Goal: Task Accomplishment & Management: Complete application form

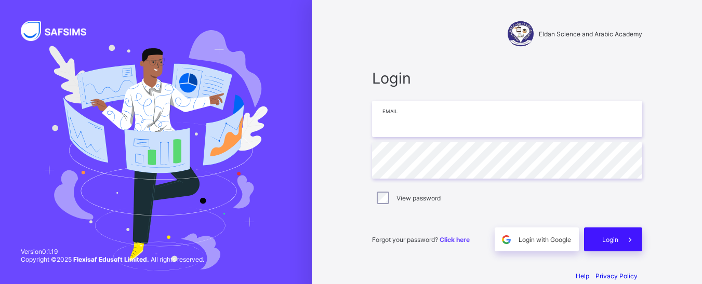
type input "**********"
click at [618, 245] on div "Login" at bounding box center [613, 240] width 58 height 24
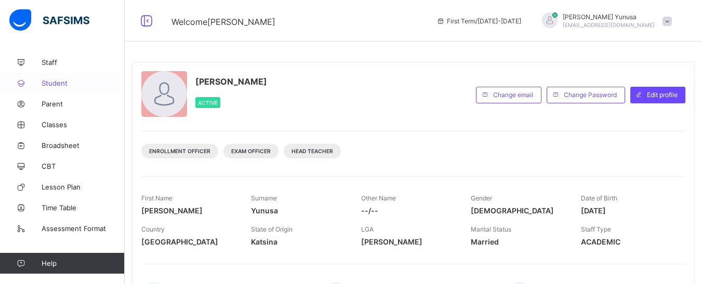
click at [56, 82] on span "Student" at bounding box center [83, 83] width 83 height 8
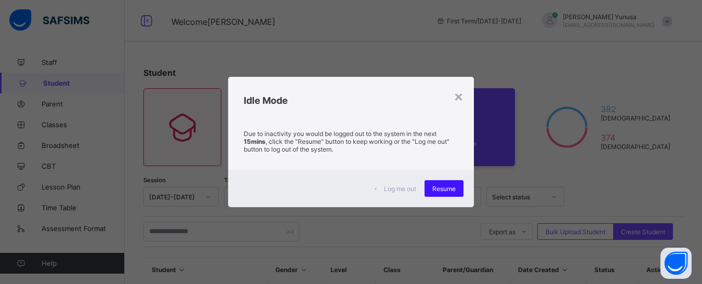
click at [437, 187] on span "Resume" at bounding box center [443, 189] width 23 height 8
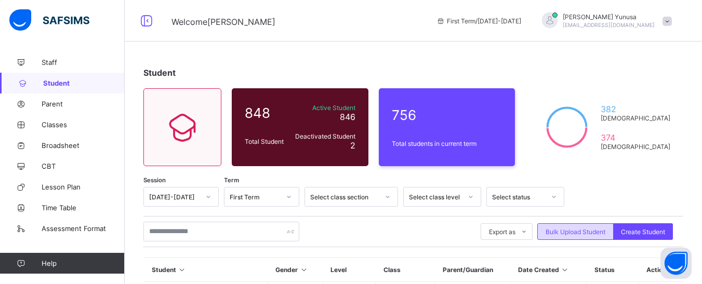
click at [579, 232] on span "Bulk Upload Student" at bounding box center [575, 232] width 60 height 8
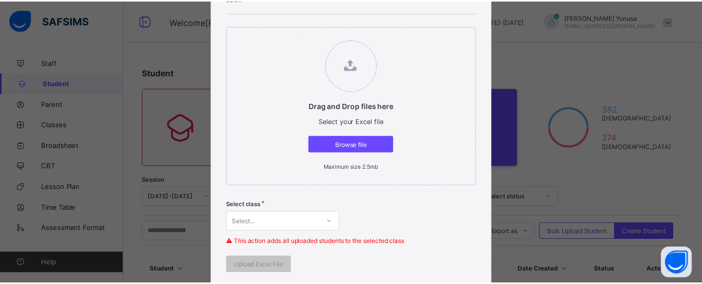
scroll to position [312, 0]
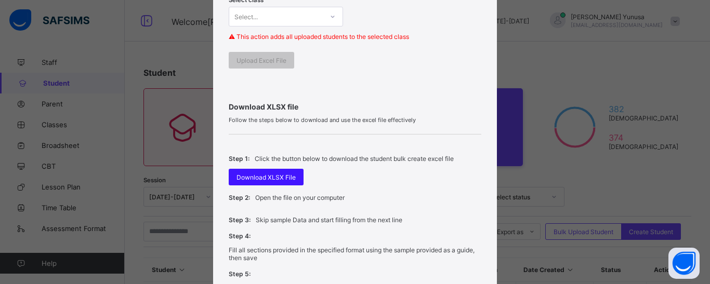
click at [263, 171] on div "Download XLSX File" at bounding box center [266, 177] width 75 height 17
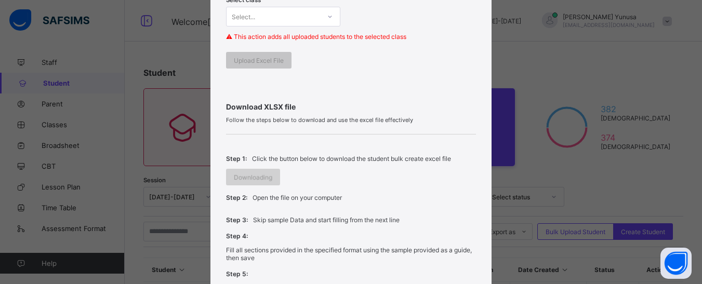
scroll to position [104, 0]
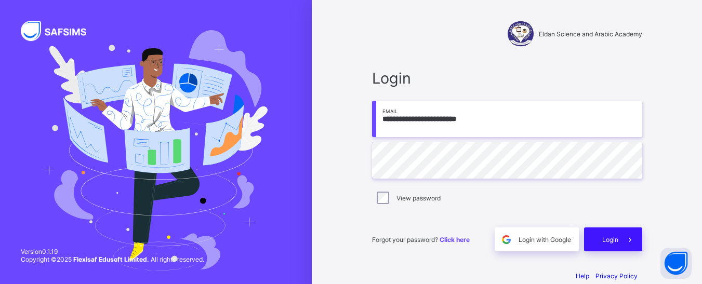
click at [612, 236] on span "Login" at bounding box center [610, 240] width 16 height 8
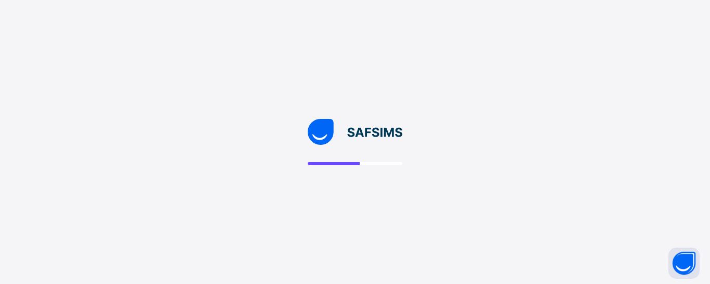
click at [393, 197] on div at bounding box center [355, 142] width 710 height 284
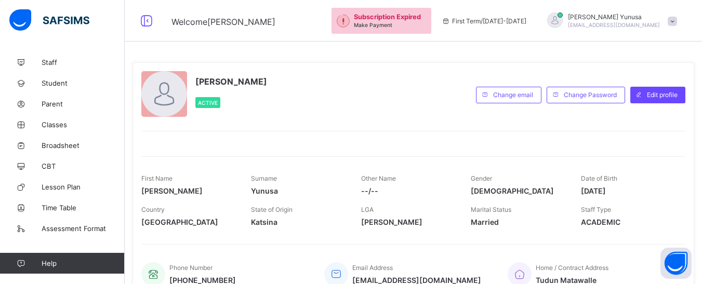
click at [372, 94] on div "Abdurrahman Yunusa Active" at bounding box center [305, 94] width 329 height 47
click at [41, 101] on icon at bounding box center [21, 104] width 42 height 8
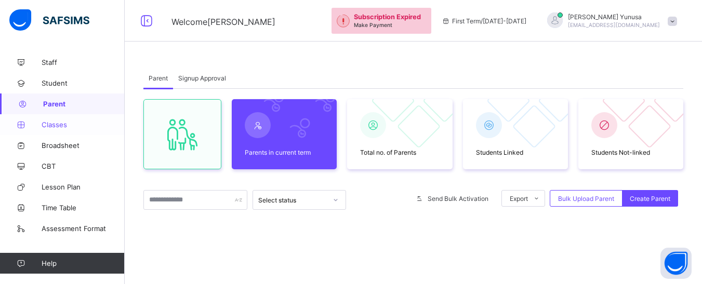
click at [49, 125] on span "Classes" at bounding box center [83, 125] width 83 height 8
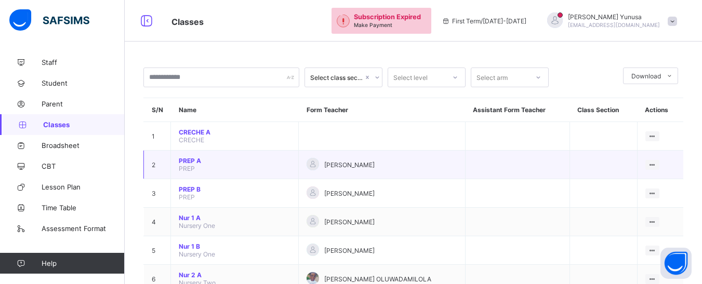
click at [193, 161] on span "PREP A" at bounding box center [235, 161] width 112 height 8
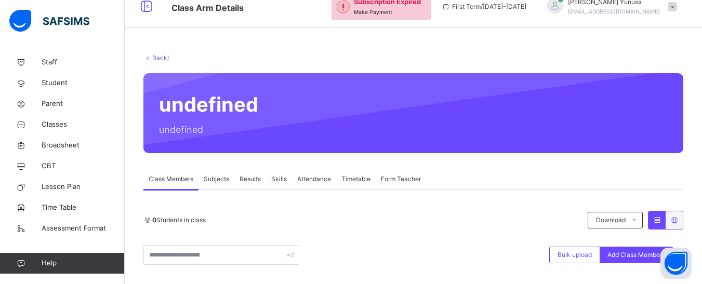
scroll to position [14, 0]
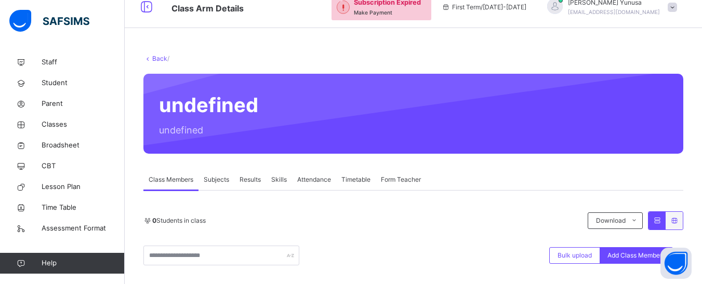
click at [157, 61] on link "Back" at bounding box center [159, 59] width 15 height 8
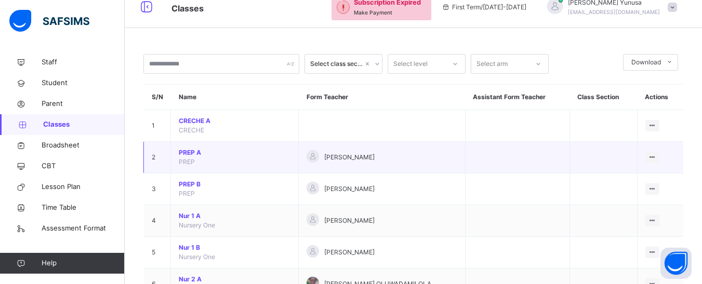
click at [197, 149] on span "PREP A" at bounding box center [235, 152] width 112 height 9
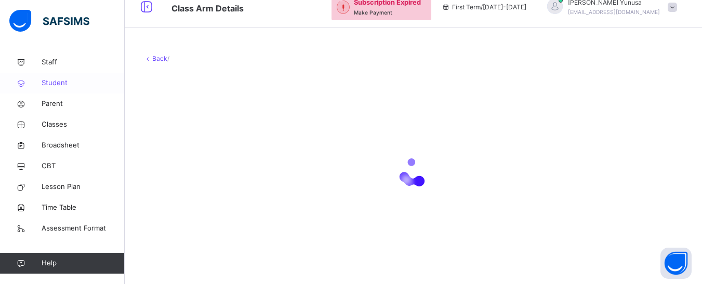
click at [44, 87] on span "Student" at bounding box center [83, 83] width 83 height 10
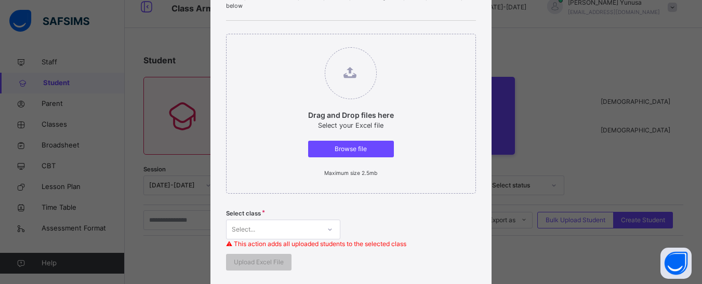
scroll to position [104, 0]
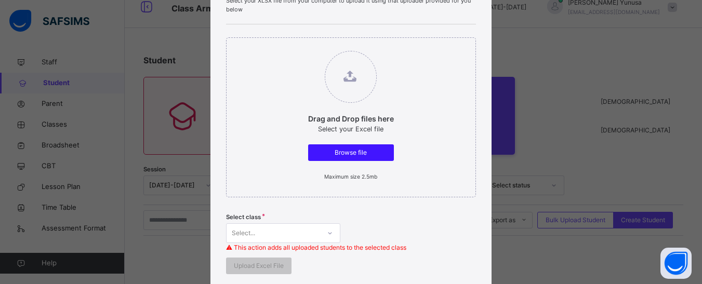
click at [350, 149] on span "Browse file" at bounding box center [351, 152] width 70 height 9
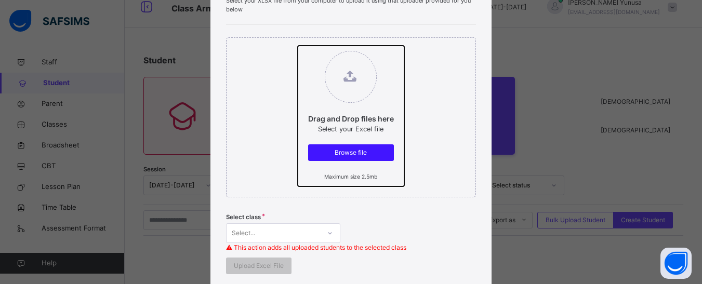
click at [298, 46] on input "Drag and Drop files here Select your Excel file Browse file Maximum size 2.5mb" at bounding box center [298, 46] width 0 height 0
type input "**********"
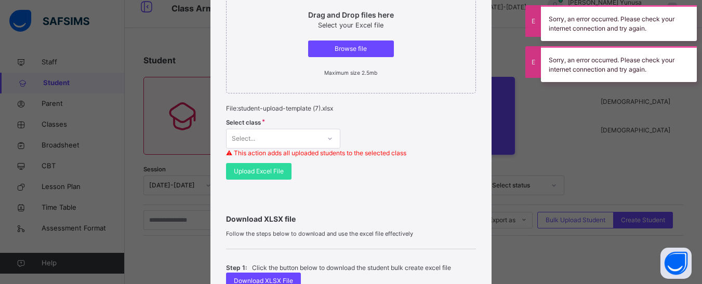
scroll to position [237, 0]
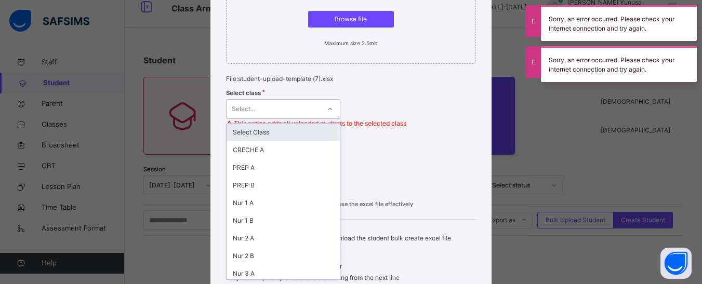
click at [328, 119] on div "option Select Class focused, 1 of 28. 28 results available. Use Up and Down to …" at bounding box center [283, 109] width 114 height 20
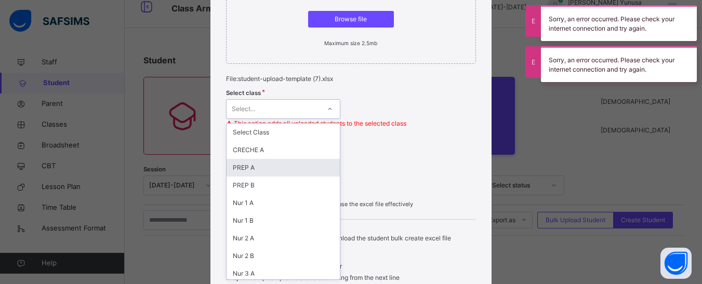
click at [243, 167] on div "PREP A" at bounding box center [282, 168] width 113 height 18
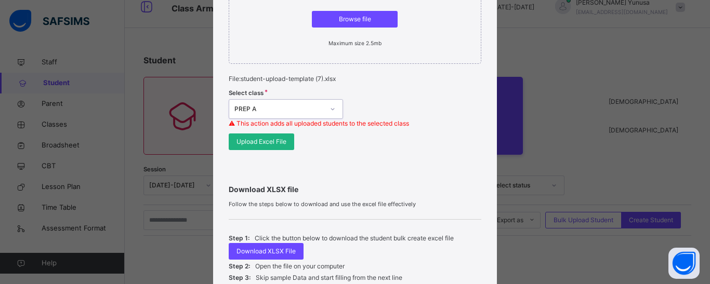
click at [251, 142] on span "Upload Excel File" at bounding box center [261, 141] width 50 height 9
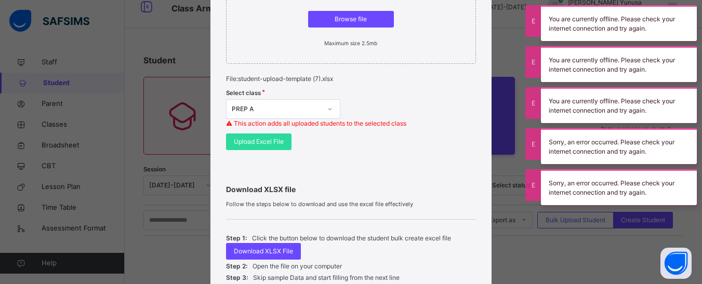
click at [378, 76] on p "File: student-upload-template (7).xlsx" at bounding box center [350, 78] width 249 height 9
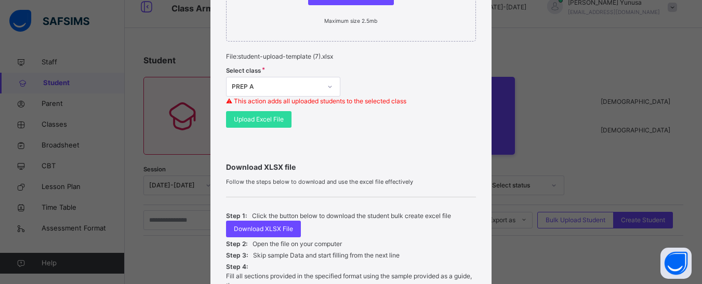
scroll to position [104, 0]
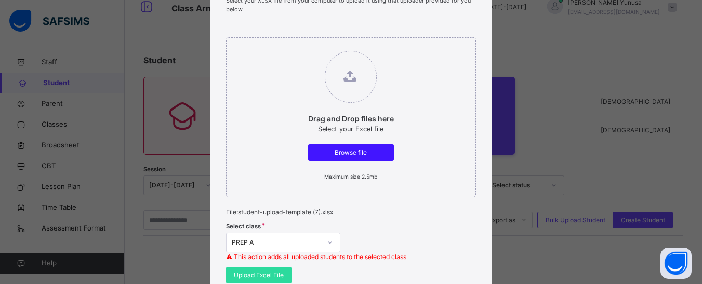
click at [365, 151] on span "Browse file" at bounding box center [351, 152] width 70 height 9
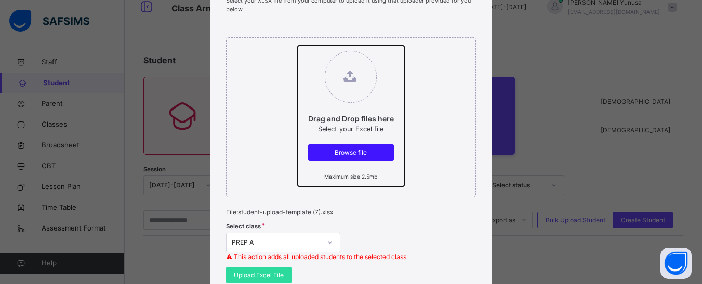
click at [298, 46] on input "Drag and Drop files here Select your Excel file Browse file Maximum size 2.5mb" at bounding box center [298, 46] width 0 height 0
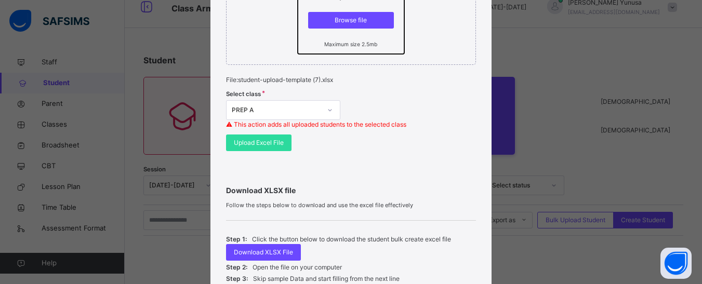
scroll to position [312, 0]
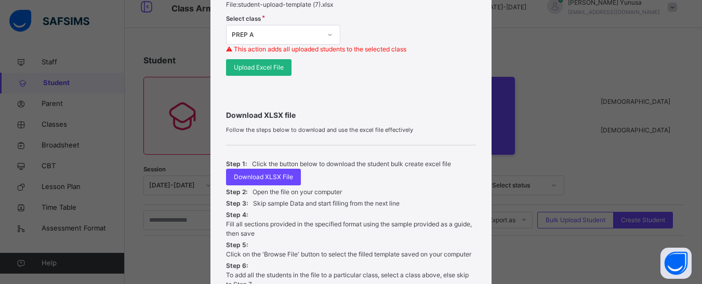
click at [267, 68] on span "Upload Excel File" at bounding box center [259, 67] width 50 height 9
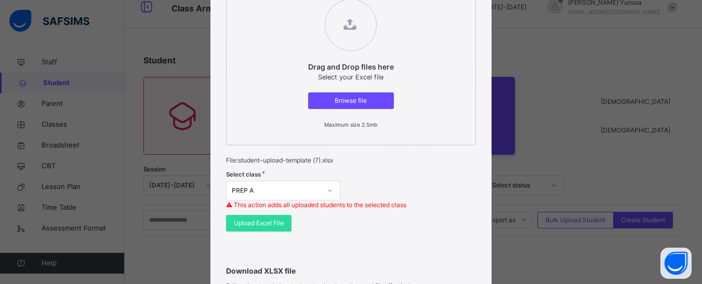
scroll to position [208, 0]
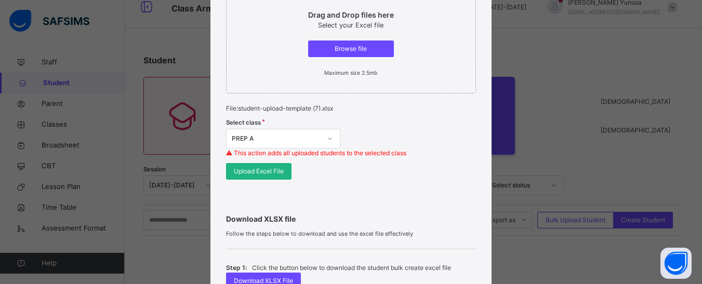
click at [259, 178] on div "Upload Excel File" at bounding box center [258, 171] width 65 height 17
drag, startPoint x: 249, startPoint y: 169, endPoint x: 405, endPoint y: 6, distance: 226.0
click at [249, 169] on span "Upload Excel File" at bounding box center [259, 171] width 50 height 9
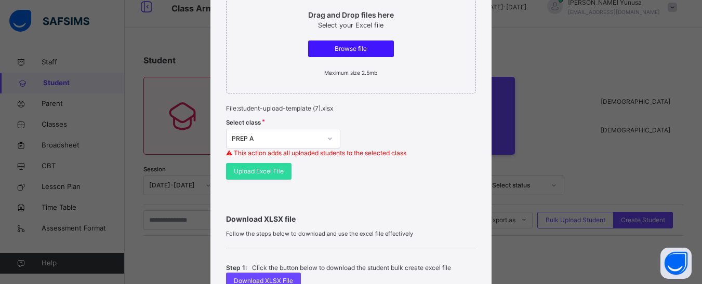
click at [360, 45] on span "Browse file" at bounding box center [351, 48] width 70 height 9
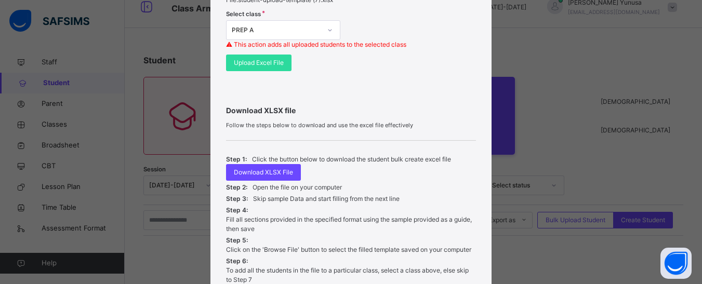
scroll to position [319, 0]
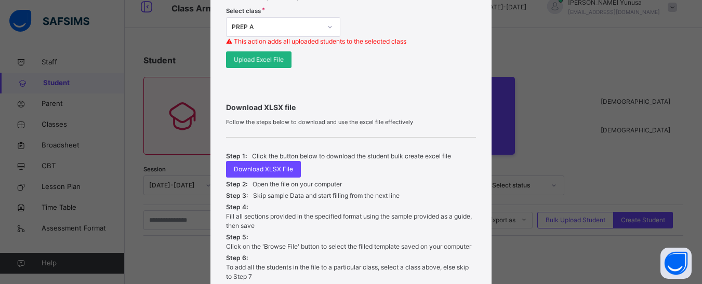
click at [267, 60] on div "Upload Excel File" at bounding box center [258, 59] width 65 height 17
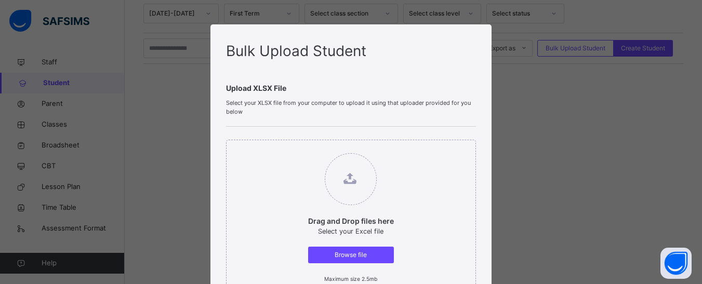
scroll to position [0, 0]
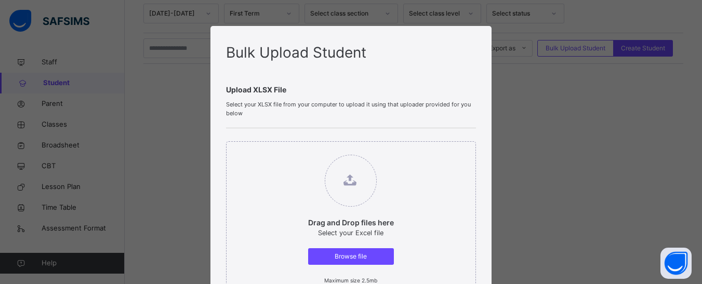
click at [570, 119] on div "Bulk Upload Student Upload XLSX File Select your XLSX file from your computer t…" at bounding box center [351, 142] width 702 height 284
click at [566, 112] on div "Bulk Upload Student Upload XLSX File Select your XLSX file from your computer t…" at bounding box center [351, 142] width 702 height 284
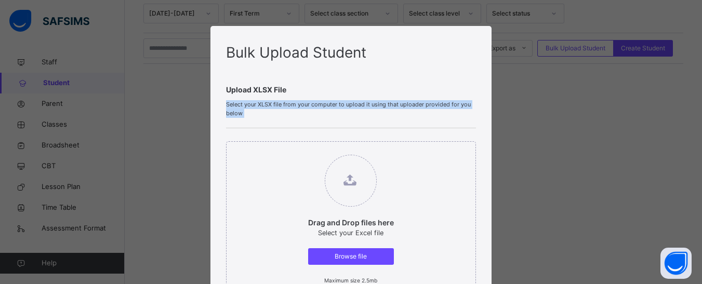
click at [566, 112] on div "Bulk Upload Student Upload XLSX File Select your XLSX file from your computer t…" at bounding box center [351, 142] width 702 height 284
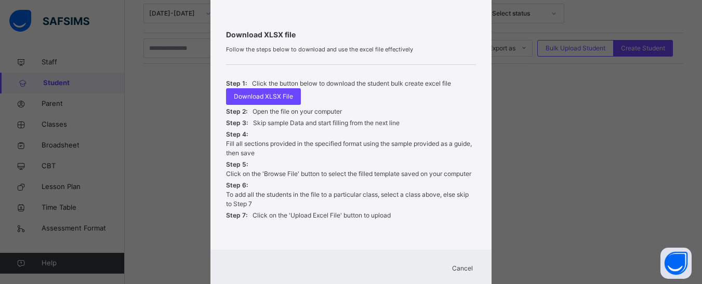
scroll to position [421, 0]
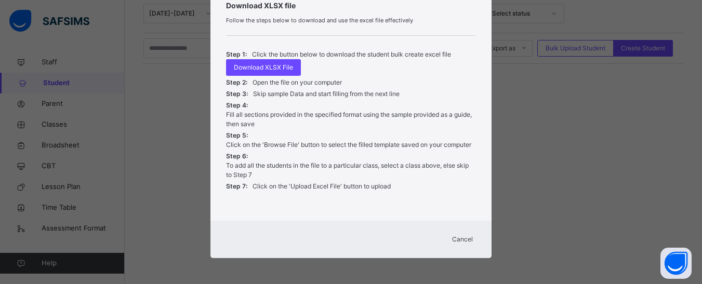
click at [463, 239] on span "Cancel" at bounding box center [462, 239] width 21 height 9
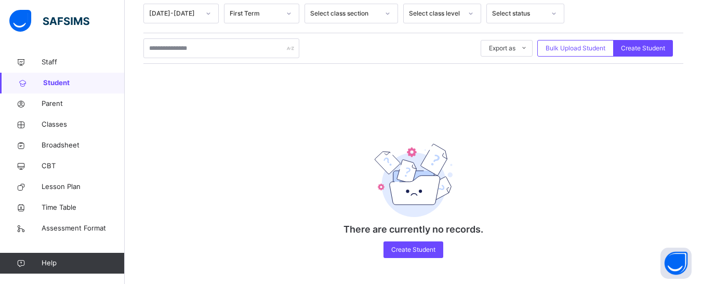
scroll to position [0, 0]
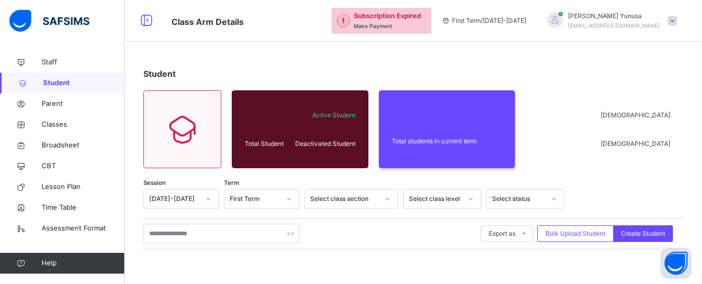
click at [406, 17] on span "Subscription Expired" at bounding box center [387, 16] width 67 height 10
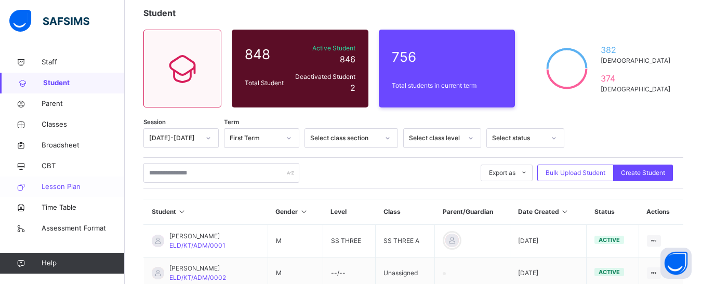
scroll to position [52, 0]
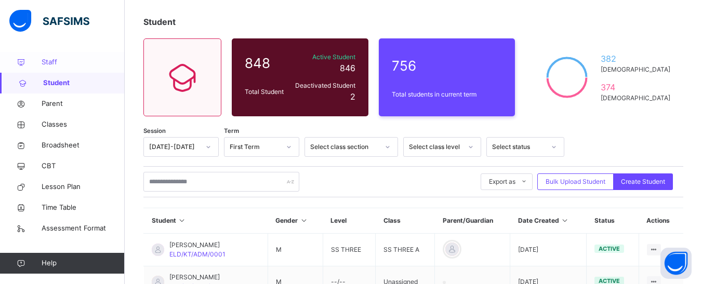
click at [50, 66] on span "Staff" at bounding box center [83, 62] width 83 height 10
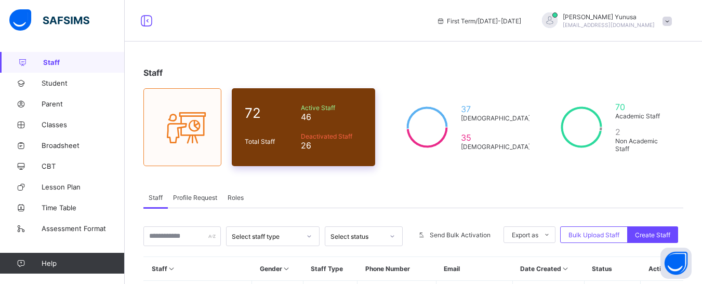
click at [375, 120] on div "72 Total Staff Active Staff 46 Deactivated Staff 26" at bounding box center [303, 127] width 143 height 78
click at [50, 83] on span "Student" at bounding box center [83, 83] width 83 height 8
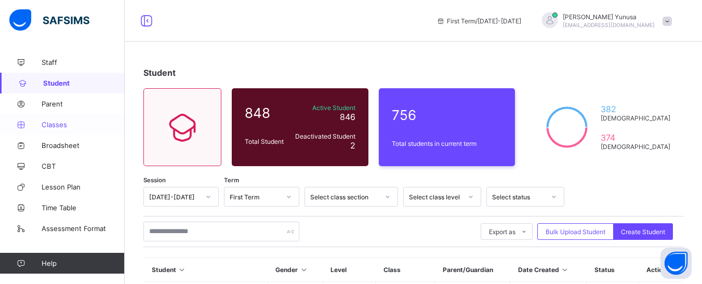
click at [56, 122] on span "Classes" at bounding box center [83, 125] width 83 height 8
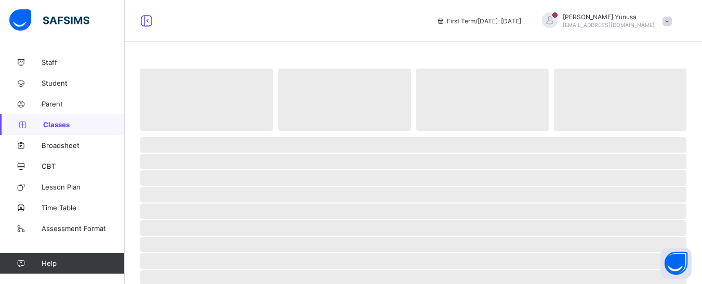
click at [273, 42] on div "‌ ‌ ‌ ‌ ‌ ‌ ‌ ‌ ‌ ‌ ‌ ‌ ‌ ‌ ‌ ‌ ‌ ‌ ‌ ‌ ‌ ‌ ‌ ‌ ‌ ‌ ‌ ‌ ‌" at bounding box center [413, 283] width 577 height 567
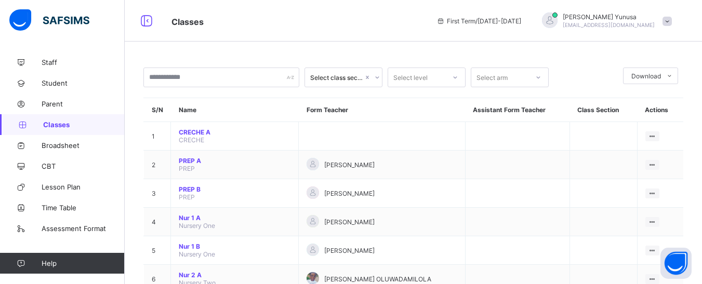
click at [437, 152] on td "[PERSON_NAME]" at bounding box center [382, 165] width 167 height 29
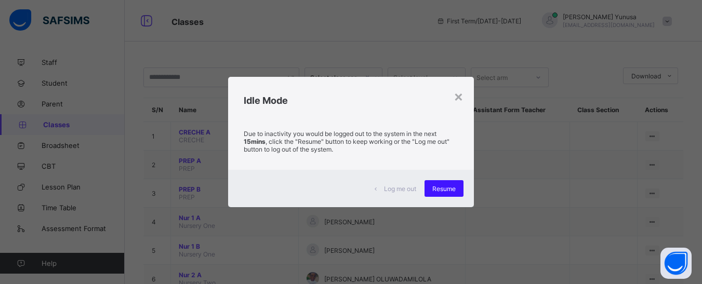
click at [433, 191] on div "Resume" at bounding box center [443, 188] width 39 height 17
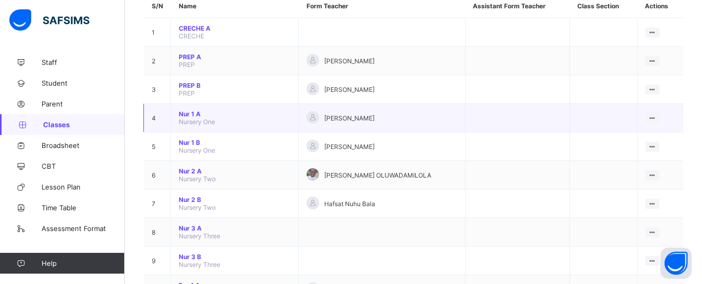
scroll to position [52, 0]
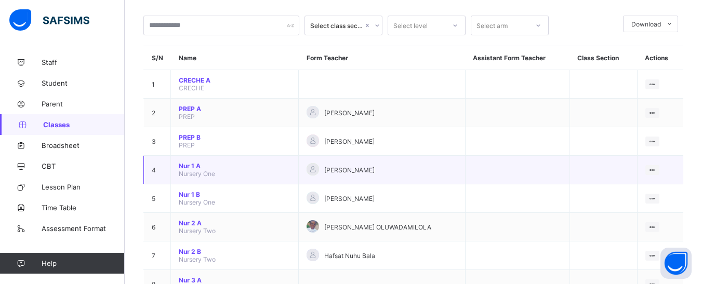
drag, startPoint x: 96, startPoint y: 75, endPoint x: 319, endPoint y: 176, distance: 245.0
click at [319, 176] on div "[PERSON_NAME]" at bounding box center [381, 170] width 151 height 14
click at [189, 167] on span "Nur 1 A" at bounding box center [235, 166] width 112 height 8
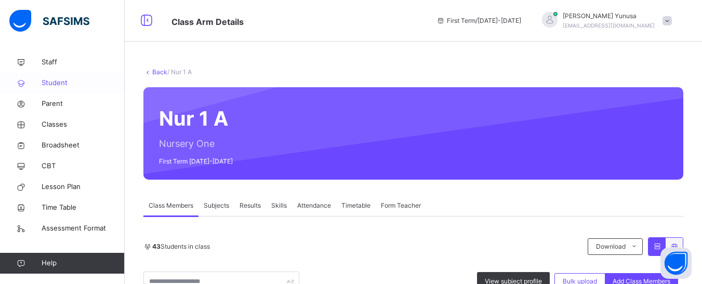
click at [52, 81] on span "Student" at bounding box center [83, 83] width 83 height 10
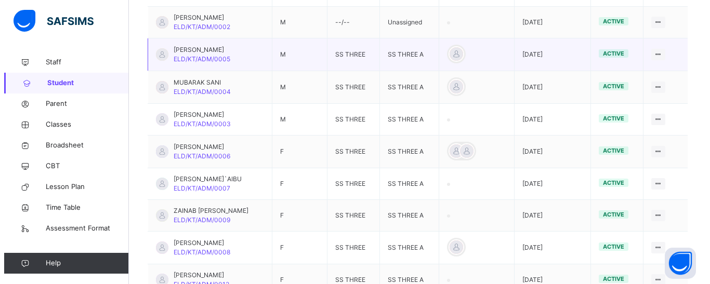
scroll to position [208, 0]
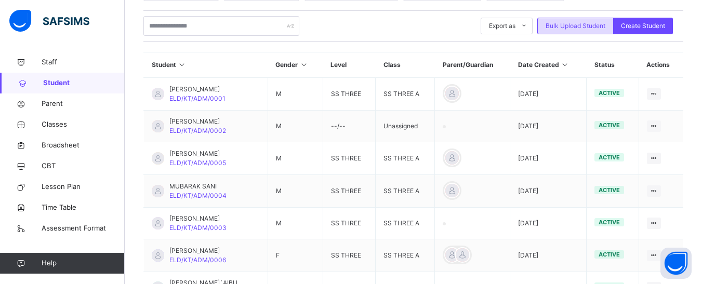
click at [582, 21] on span "Bulk Upload Student" at bounding box center [575, 25] width 60 height 9
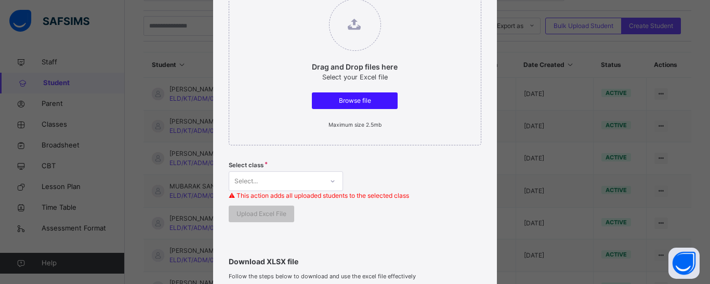
click at [372, 108] on div "Browse file" at bounding box center [355, 100] width 86 height 17
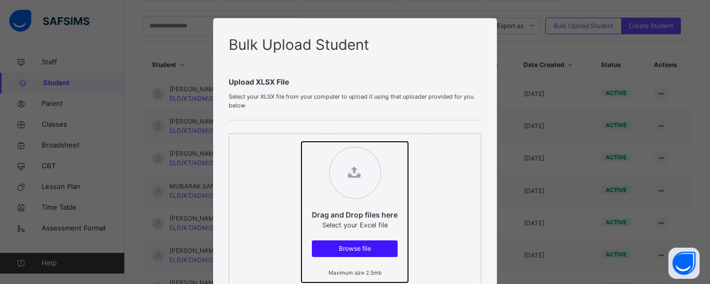
type input "**********"
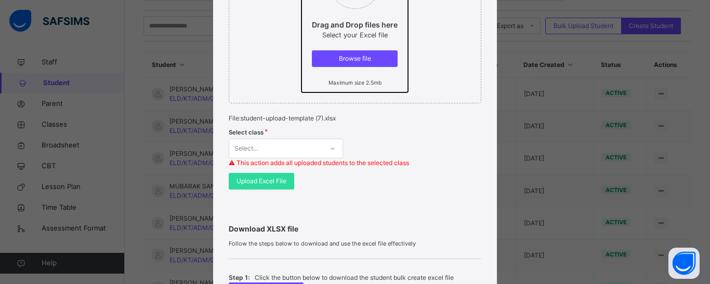
scroll to position [268, 0]
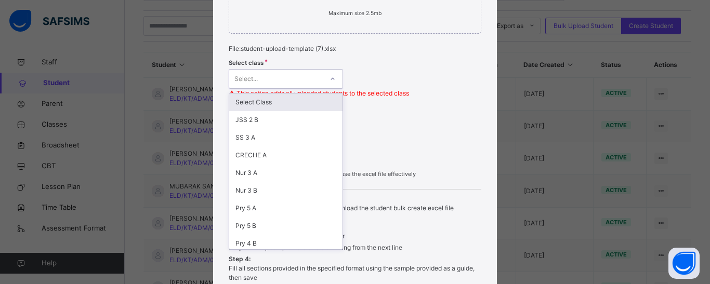
click at [324, 82] on div at bounding box center [333, 79] width 18 height 17
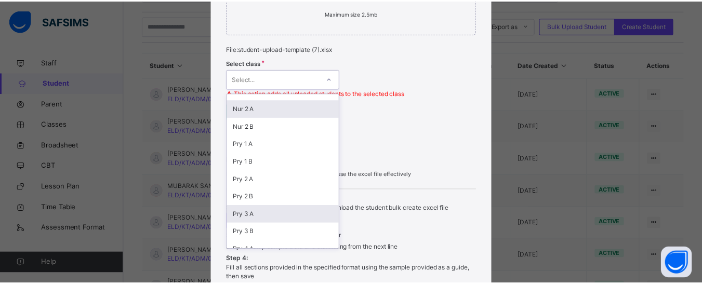
scroll to position [339, 0]
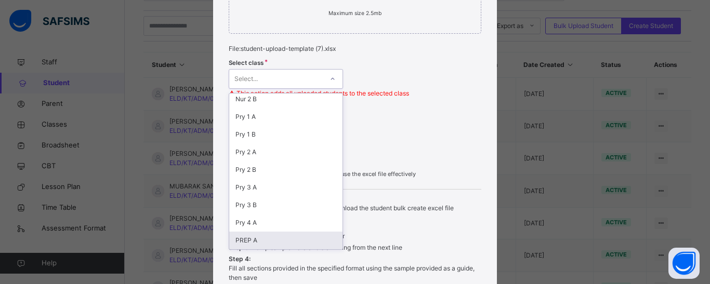
click at [244, 241] on div "PREP A" at bounding box center [285, 241] width 113 height 18
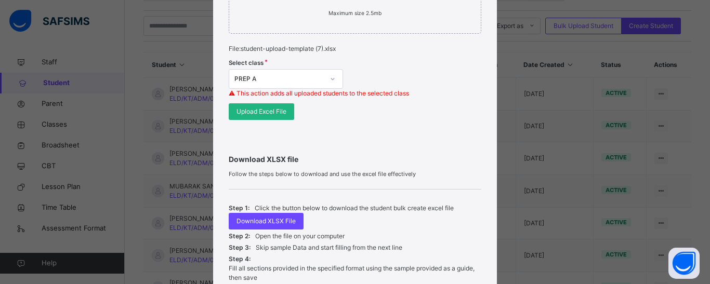
click at [268, 111] on span "Upload Excel File" at bounding box center [261, 111] width 50 height 9
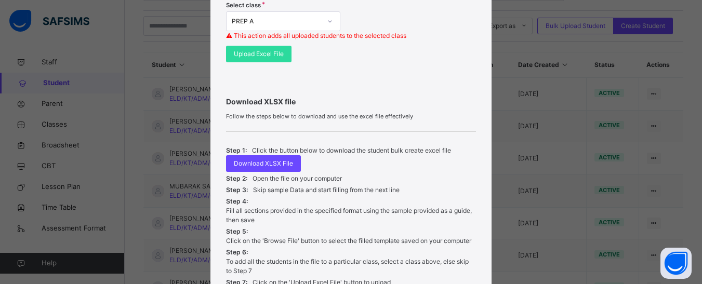
scroll to position [421, 0]
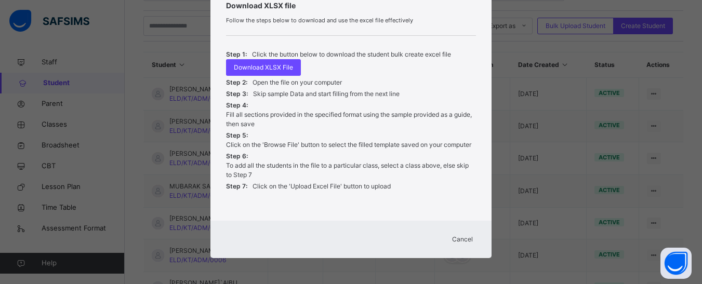
click at [462, 237] on span "Cancel" at bounding box center [462, 239] width 21 height 9
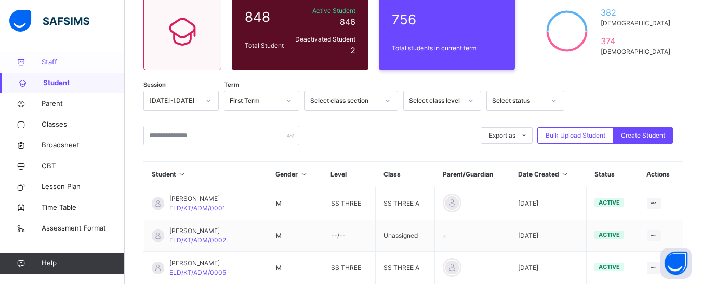
scroll to position [74, 0]
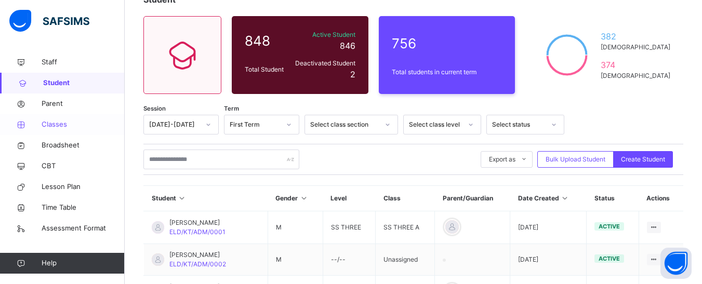
click at [51, 127] on span "Classes" at bounding box center [83, 124] width 83 height 10
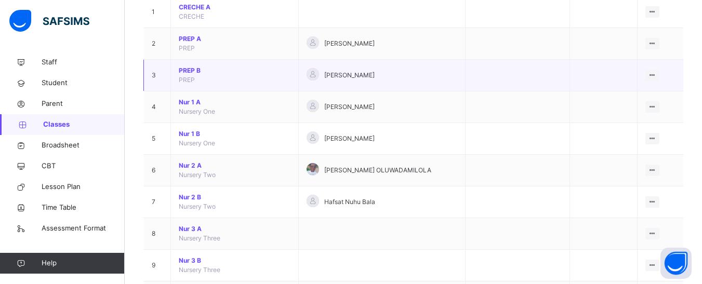
scroll to position [126, 0]
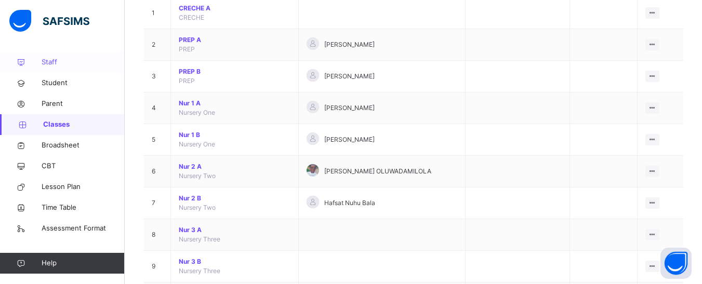
click at [43, 59] on span "Staff" at bounding box center [83, 62] width 83 height 10
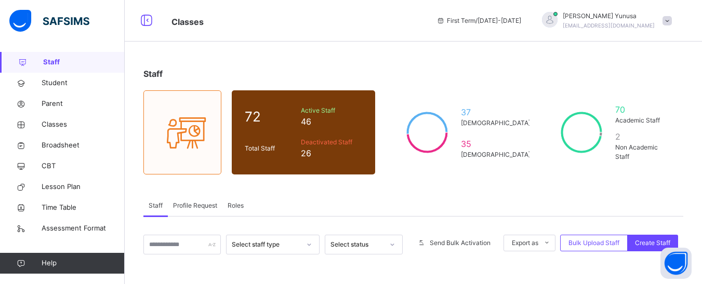
click at [511, 59] on div "Staff 72 Total Staff Active Staff 46 Deactivated Staff 26 37 [DEMOGRAPHIC_DATA]…" at bounding box center [413, 264] width 577 height 425
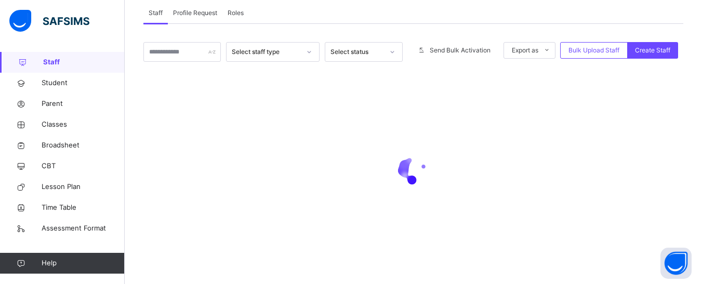
scroll to position [192, 0]
